Goal: Information Seeking & Learning: Learn about a topic

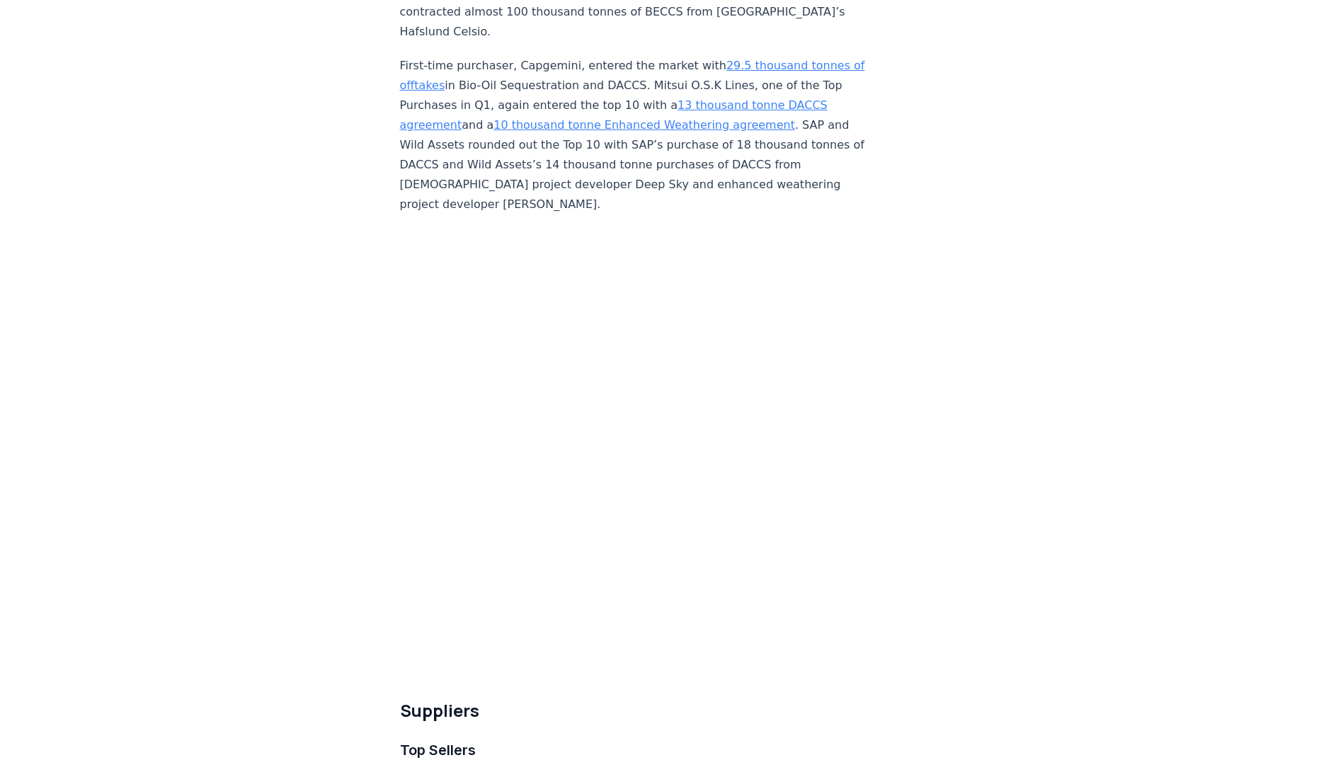
scroll to position [4124, 0]
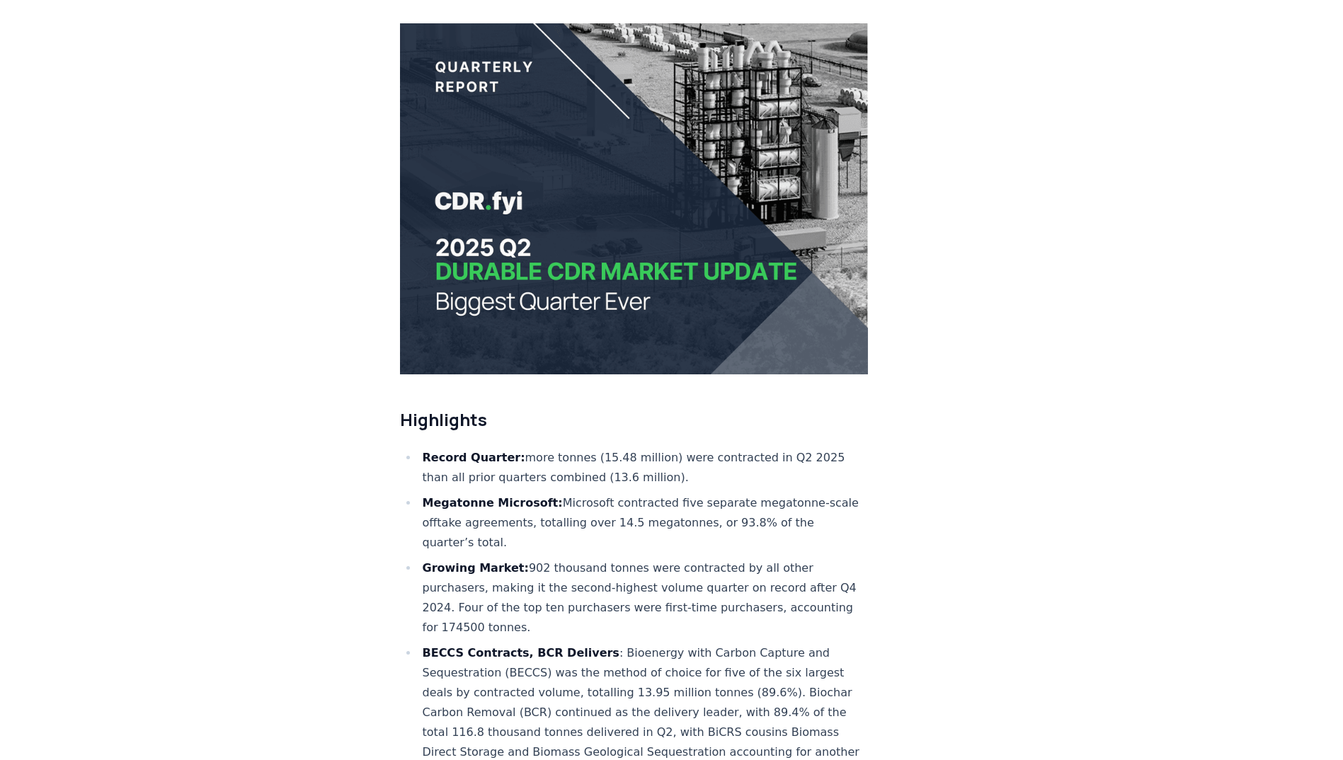
scroll to position [0, 0]
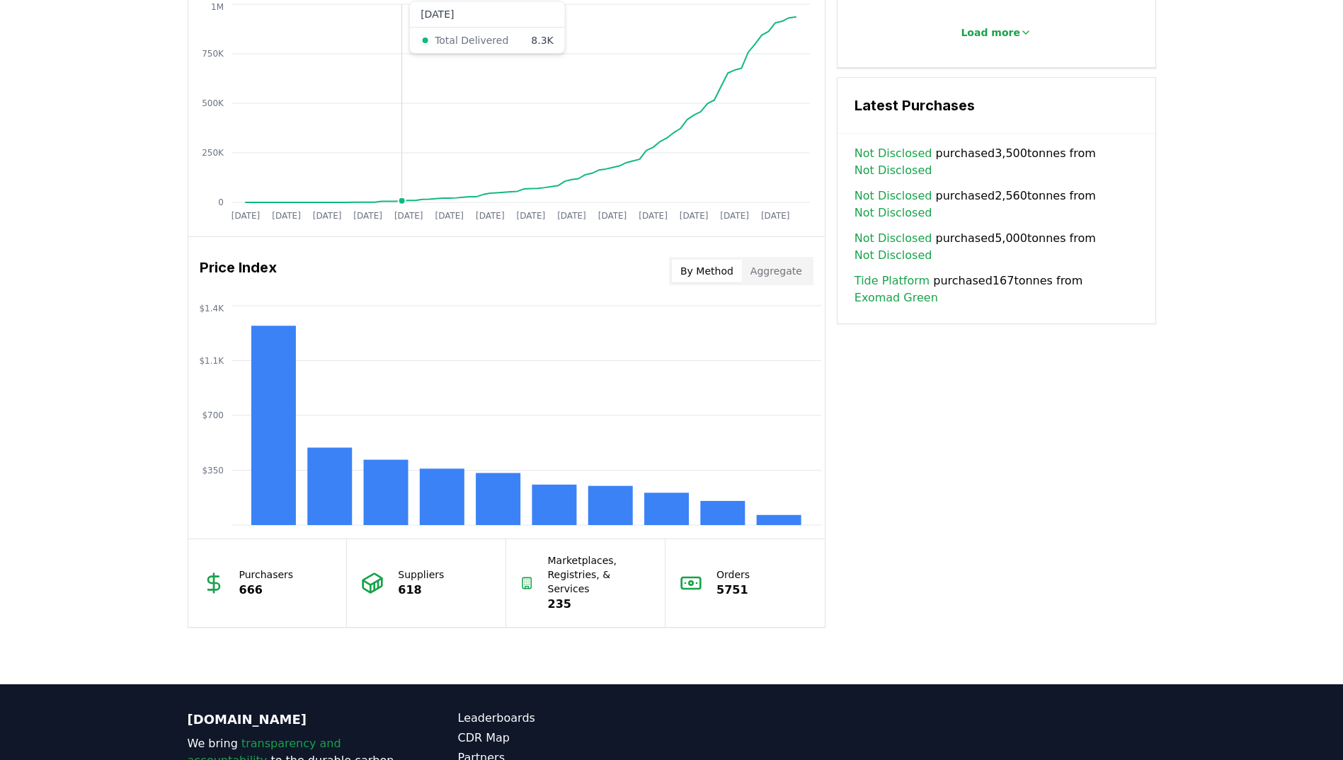
scroll to position [944, 0]
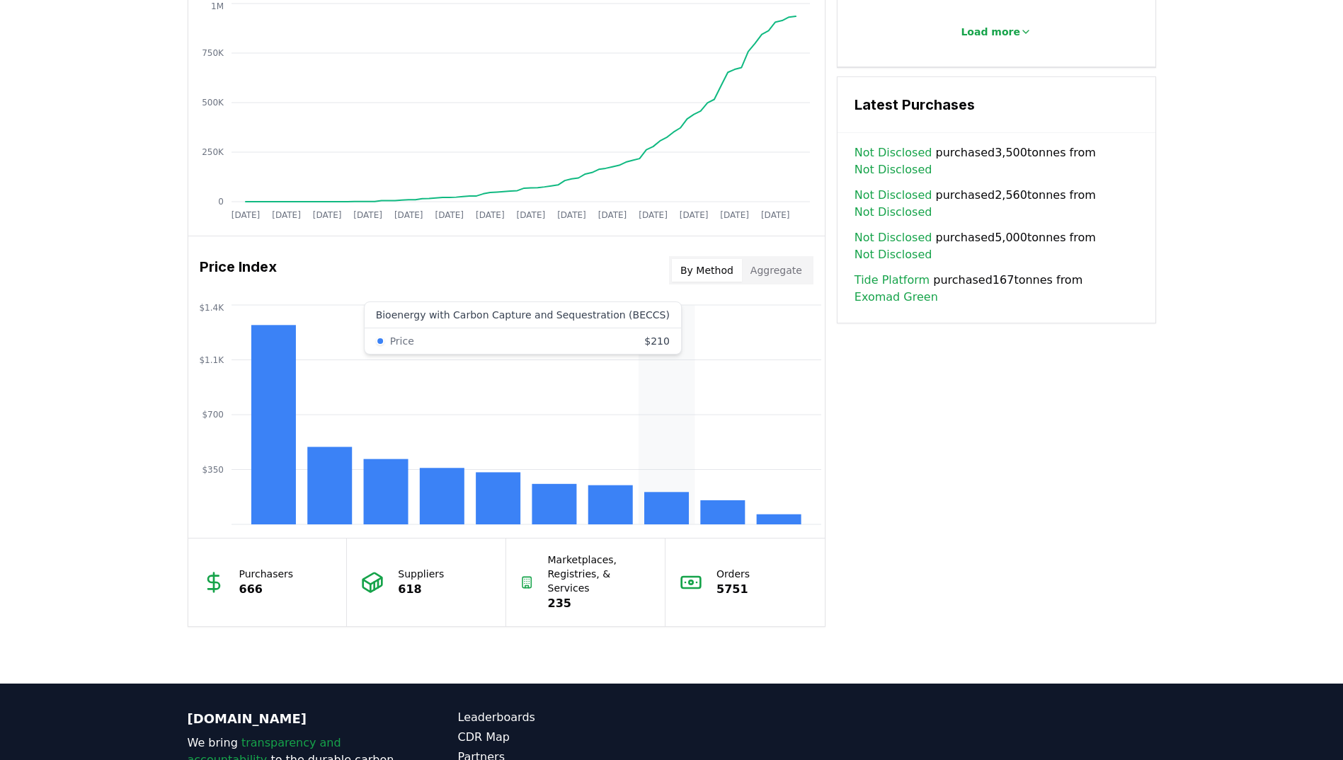
click at [660, 508] on rect at bounding box center [666, 508] width 45 height 33
